Goal: Check status: Check status

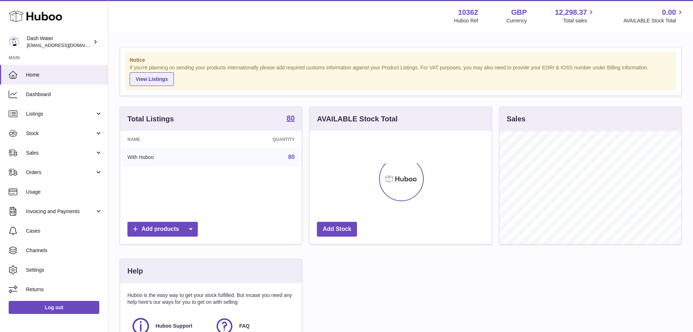
scroll to position [113, 182]
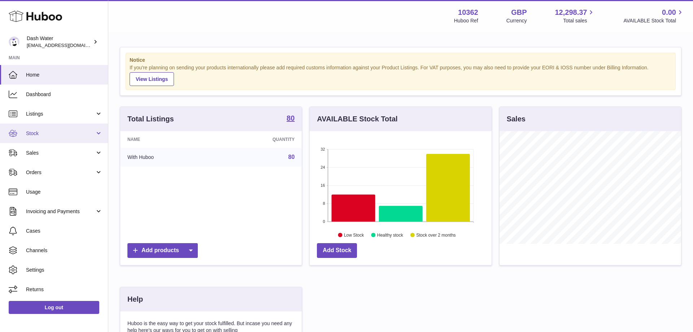
click at [45, 133] on span "Stock" at bounding box center [60, 133] width 69 height 7
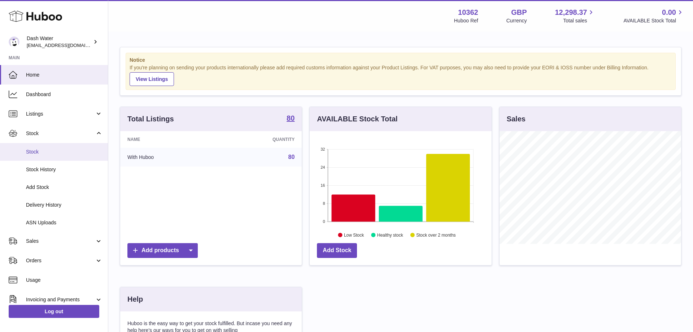
click at [39, 156] on link "Stock" at bounding box center [54, 152] width 108 height 18
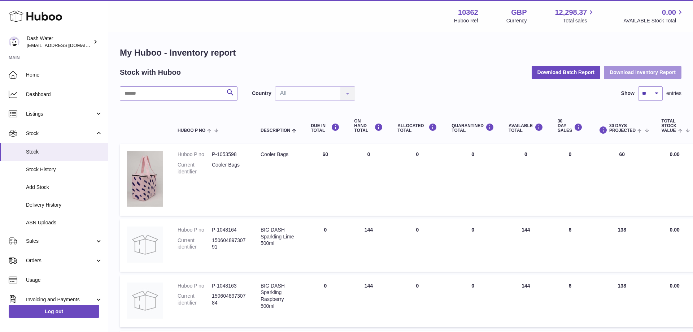
click at [647, 72] on button "Download Inventory Report" at bounding box center [643, 72] width 78 height 13
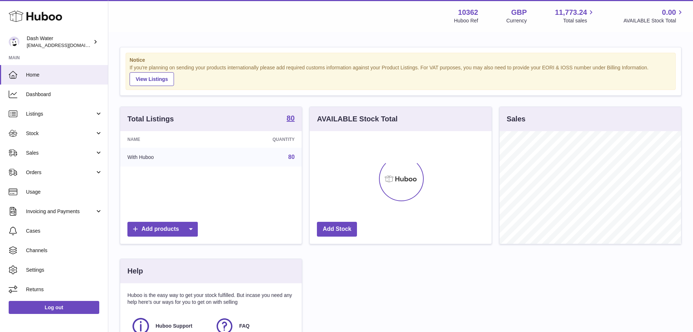
scroll to position [113, 182]
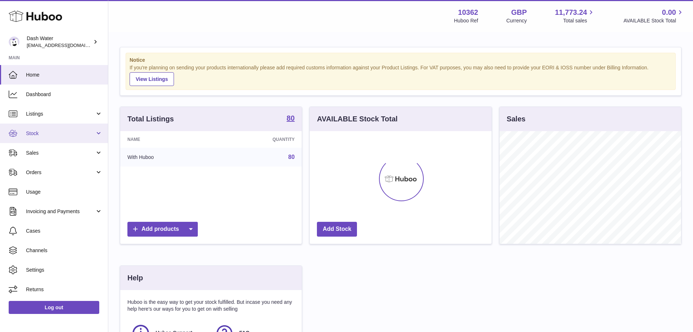
click at [55, 130] on span "Stock" at bounding box center [60, 133] width 69 height 7
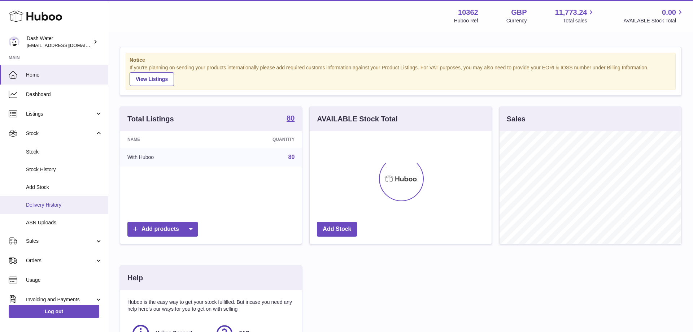
click at [56, 204] on span "Delivery History" at bounding box center [64, 204] width 77 height 7
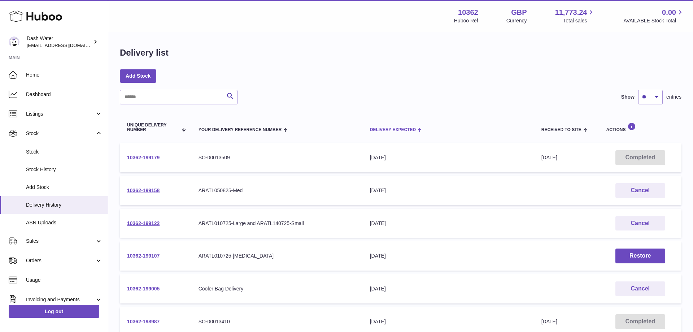
click at [394, 128] on span "Delivery Expected" at bounding box center [393, 129] width 46 height 5
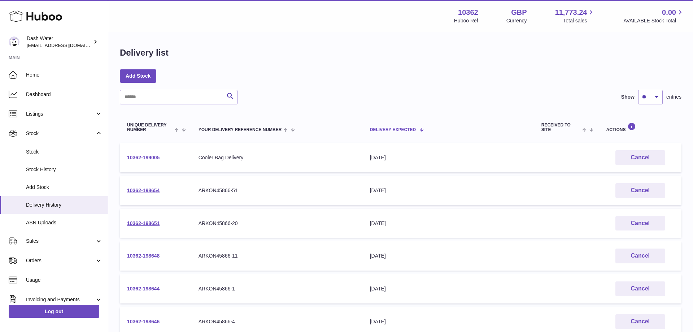
click at [394, 126] on th "Delivery Expected" at bounding box center [448, 127] width 171 height 24
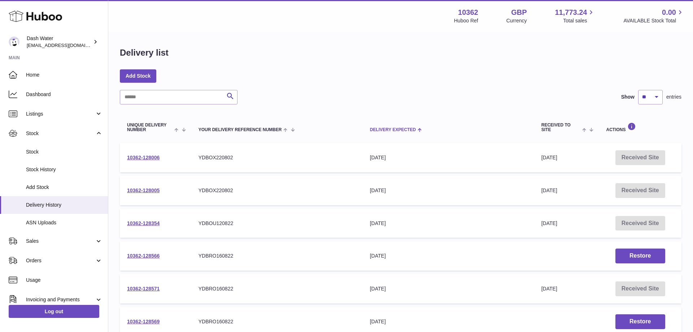
click at [394, 126] on th "Delivery Expected" at bounding box center [448, 127] width 171 height 24
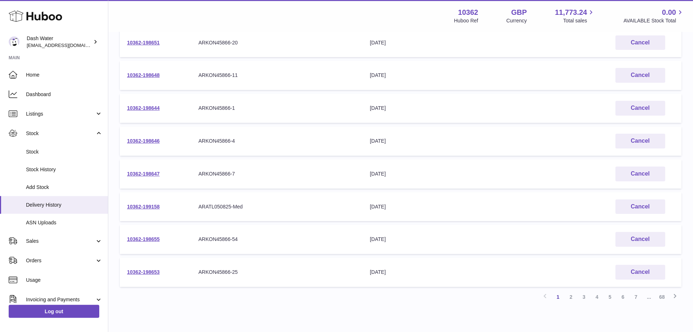
scroll to position [214, 0]
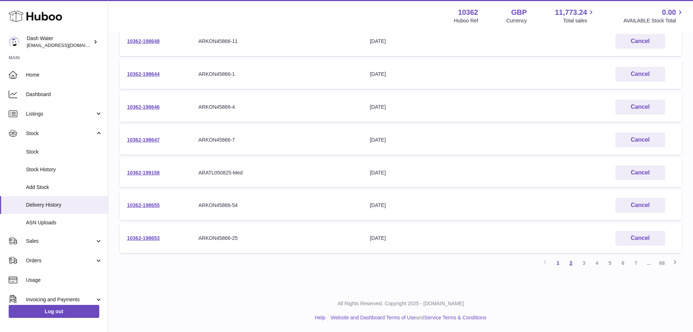
click at [574, 261] on link "2" at bounding box center [570, 262] width 13 height 13
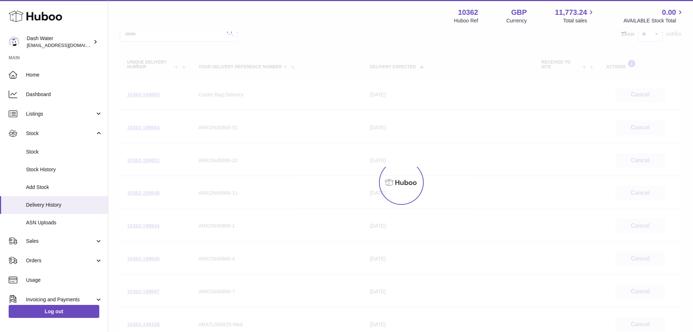
scroll to position [32, 0]
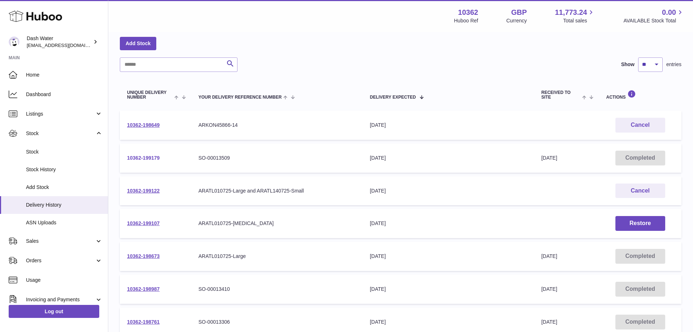
click at [148, 157] on link "10362-199179" at bounding box center [143, 158] width 32 height 6
click at [155, 126] on link "10362-198649" at bounding box center [143, 125] width 32 height 6
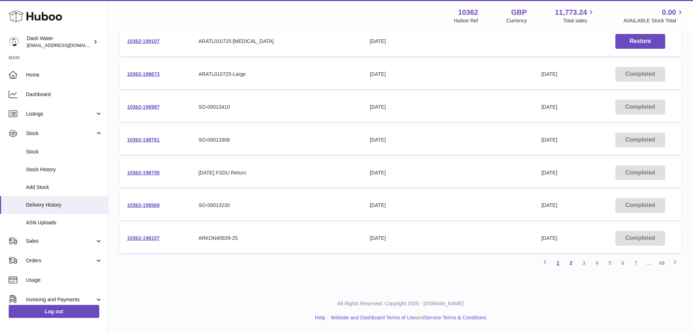
click at [561, 264] on link "1" at bounding box center [557, 262] width 13 height 13
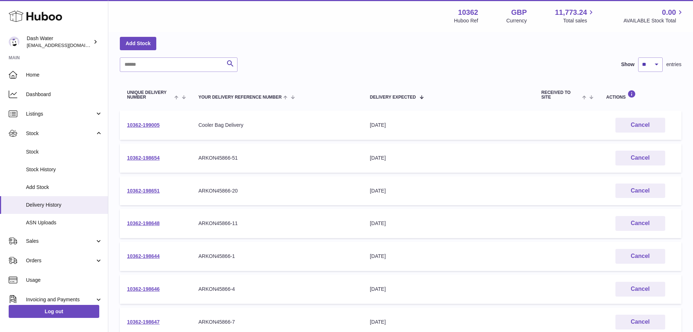
scroll to position [214, 0]
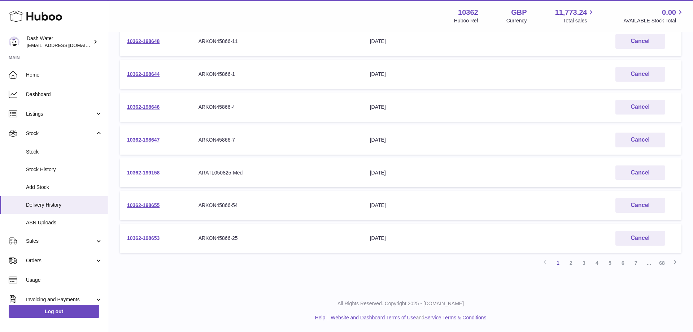
click at [146, 236] on link "10362-198653" at bounding box center [143, 238] width 32 height 6
click at [154, 204] on link "10362-198655" at bounding box center [143, 205] width 32 height 6
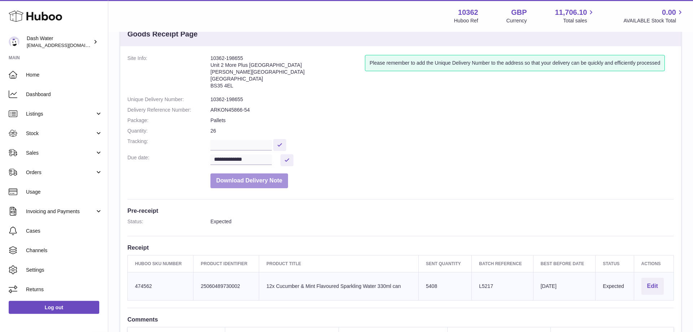
scroll to position [37, 0]
